Goal: Task Accomplishment & Management: Manage account settings

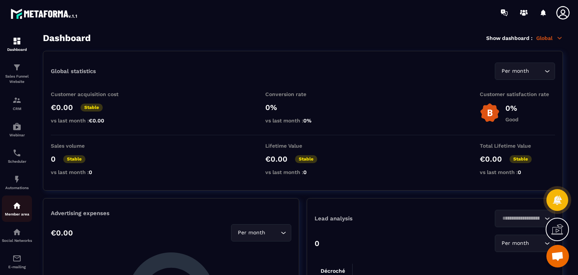
click at [21, 216] on p "Member area" at bounding box center [17, 214] width 30 height 4
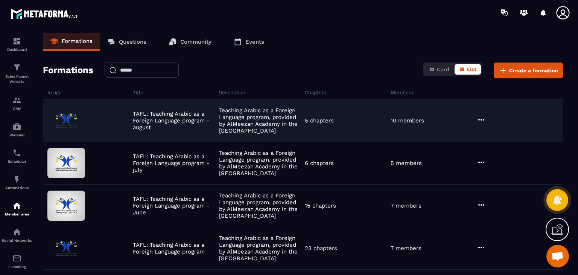
click at [484, 117] on icon at bounding box center [481, 119] width 9 height 9
click at [490, 131] on button "Edit" at bounding box center [500, 135] width 45 height 14
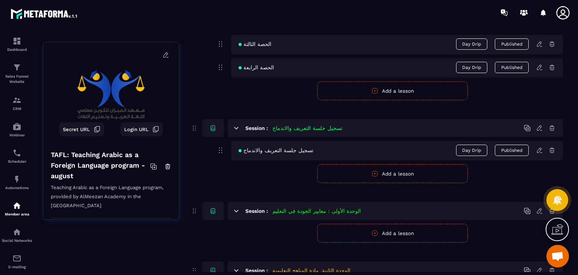
scroll to position [267, 0]
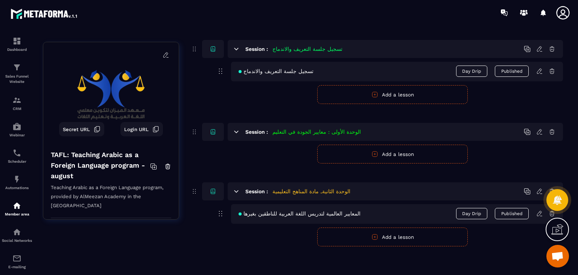
click at [540, 213] on icon at bounding box center [539, 213] width 5 height 5
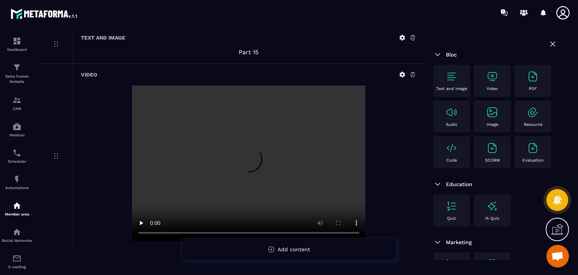
scroll to position [3206, 0]
